Goal: Information Seeking & Learning: Learn about a topic

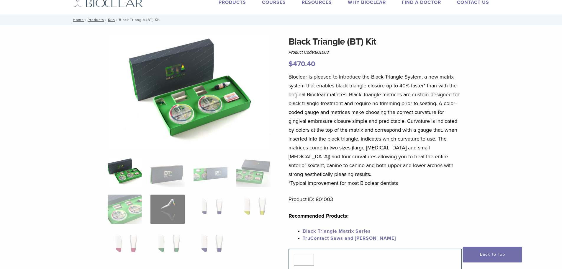
scroll to position [29, 0]
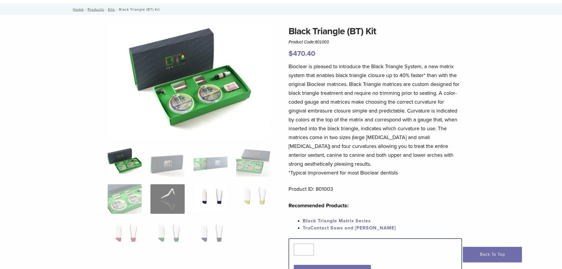
click at [206, 197] on img at bounding box center [210, 198] width 34 height 29
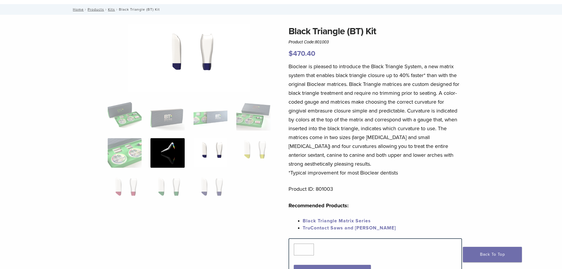
click at [183, 146] on img at bounding box center [167, 152] width 34 height 29
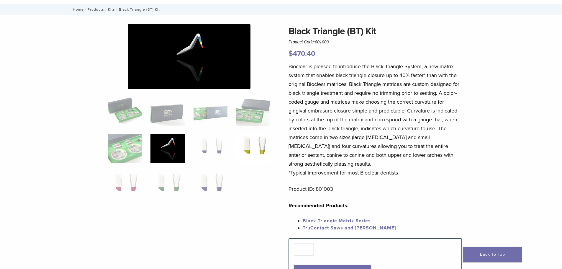
click at [251, 146] on img at bounding box center [253, 148] width 34 height 29
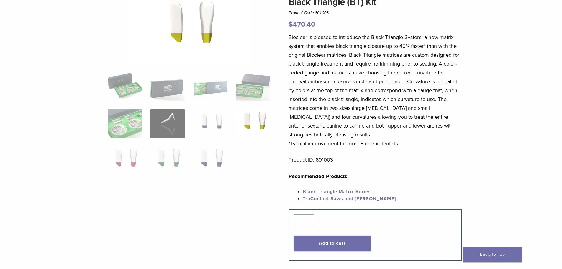
scroll to position [59, 0]
click at [163, 158] on img at bounding box center [167, 160] width 34 height 29
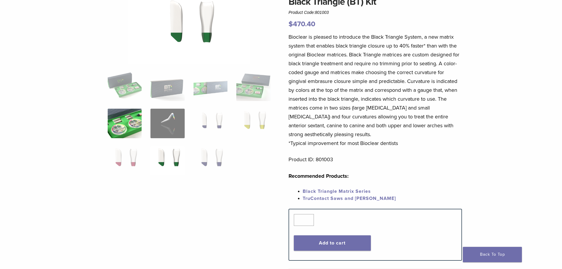
click at [137, 129] on img at bounding box center [125, 123] width 34 height 29
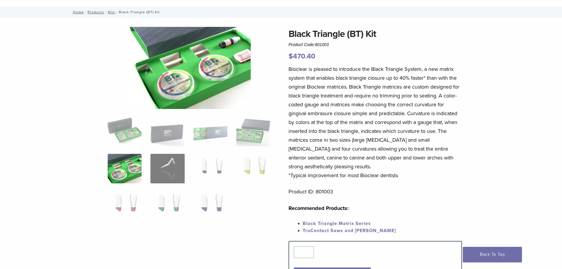
scroll to position [0, 0]
